Goal: Transaction & Acquisition: Purchase product/service

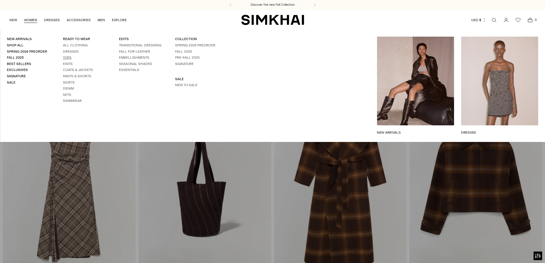
click at [69, 57] on link "Tops" at bounding box center [67, 58] width 9 height 4
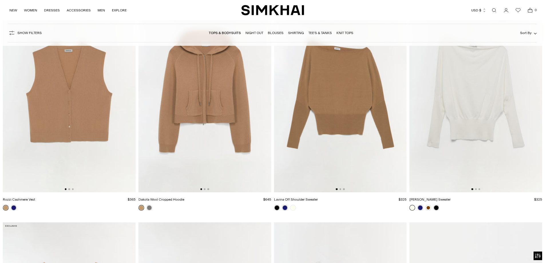
scroll to position [2089, 0]
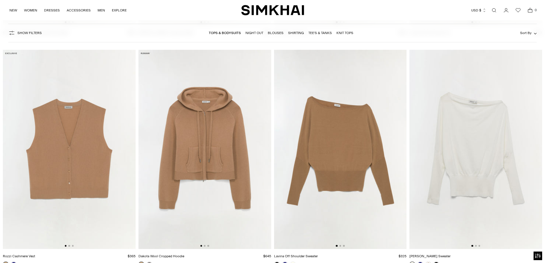
click at [487, 139] on img at bounding box center [476, 149] width 133 height 199
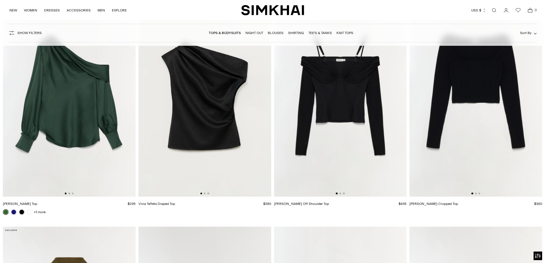
scroll to position [2576, 0]
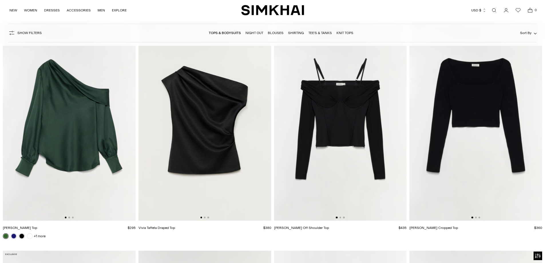
click at [185, 129] on img at bounding box center [205, 121] width 133 height 199
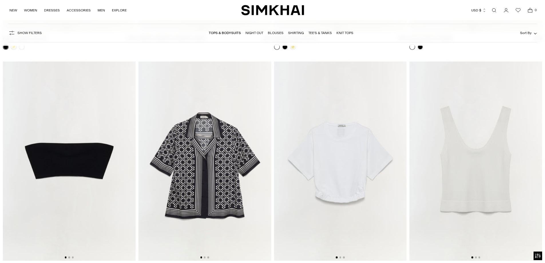
scroll to position [5009, 0]
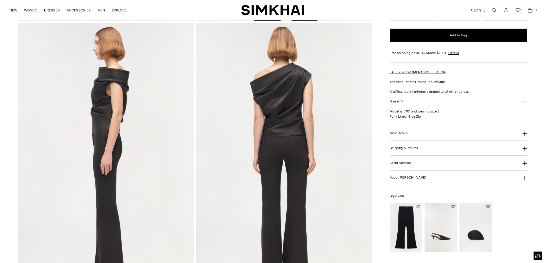
scroll to position [313, 0]
